Goal: Check status: Check status

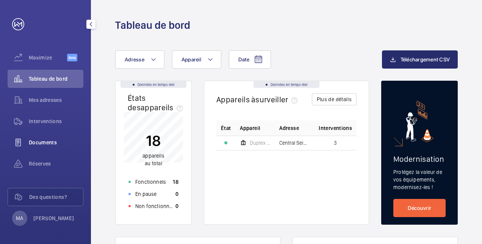
click at [45, 145] on span "Documents" at bounding box center [56, 143] width 55 height 8
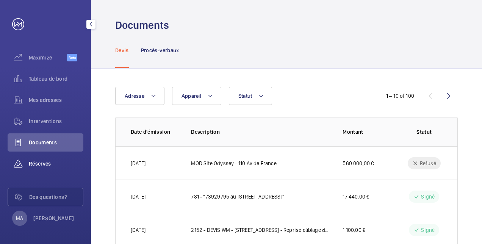
click at [28, 169] on wm-front-icon-button at bounding box center [18, 164] width 21 height 18
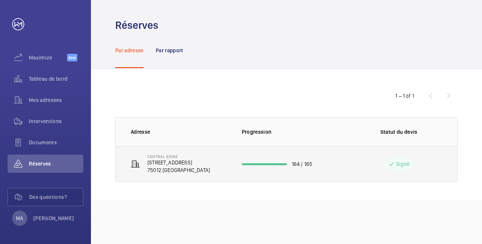
click at [410, 161] on div "Signé" at bounding box center [399, 164] width 30 height 12
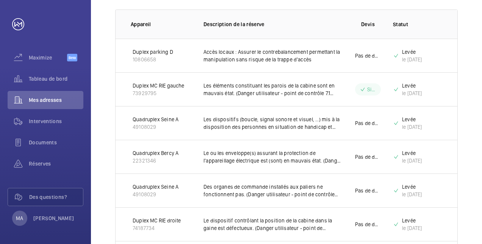
scroll to position [152, 0]
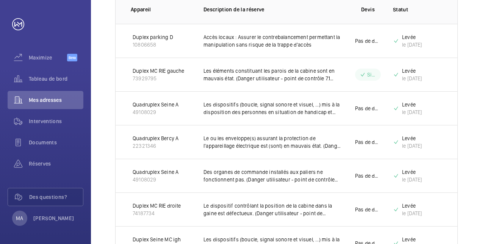
click at [368, 107] on p "Pas de devis nécessaire" at bounding box center [368, 109] width 26 height 8
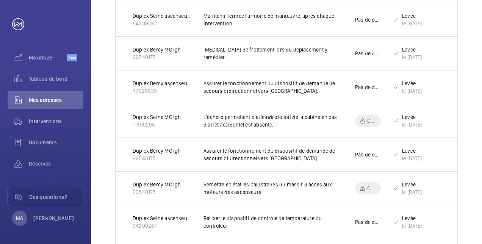
scroll to position [727, 0]
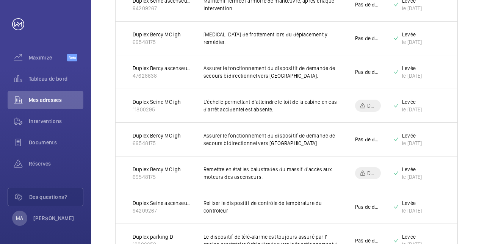
click at [373, 102] on p "Devis en cours" at bounding box center [371, 106] width 9 height 8
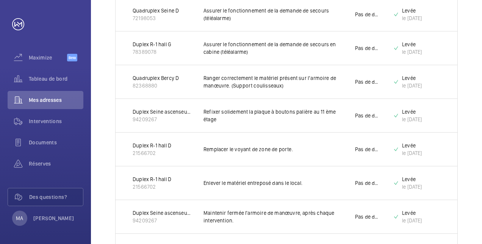
scroll to position [530, 0]
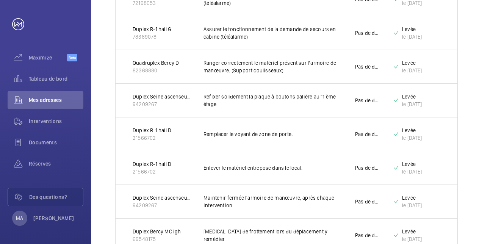
click at [405, 103] on div "le [DATE]" at bounding box center [412, 104] width 20 height 8
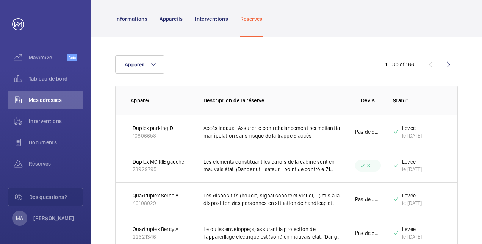
scroll to position [76, 0]
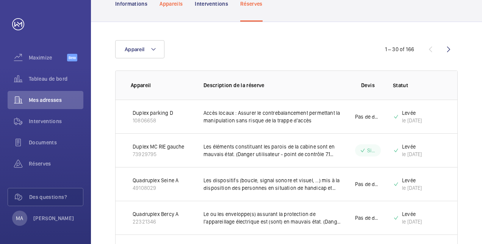
click at [171, 5] on p "Appareils" at bounding box center [171, 4] width 23 height 8
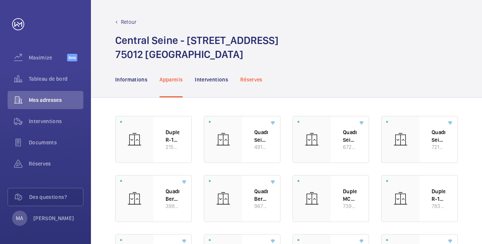
click at [243, 80] on p "Réserves" at bounding box center [251, 80] width 22 height 8
